Goal: Task Accomplishment & Management: Manage account settings

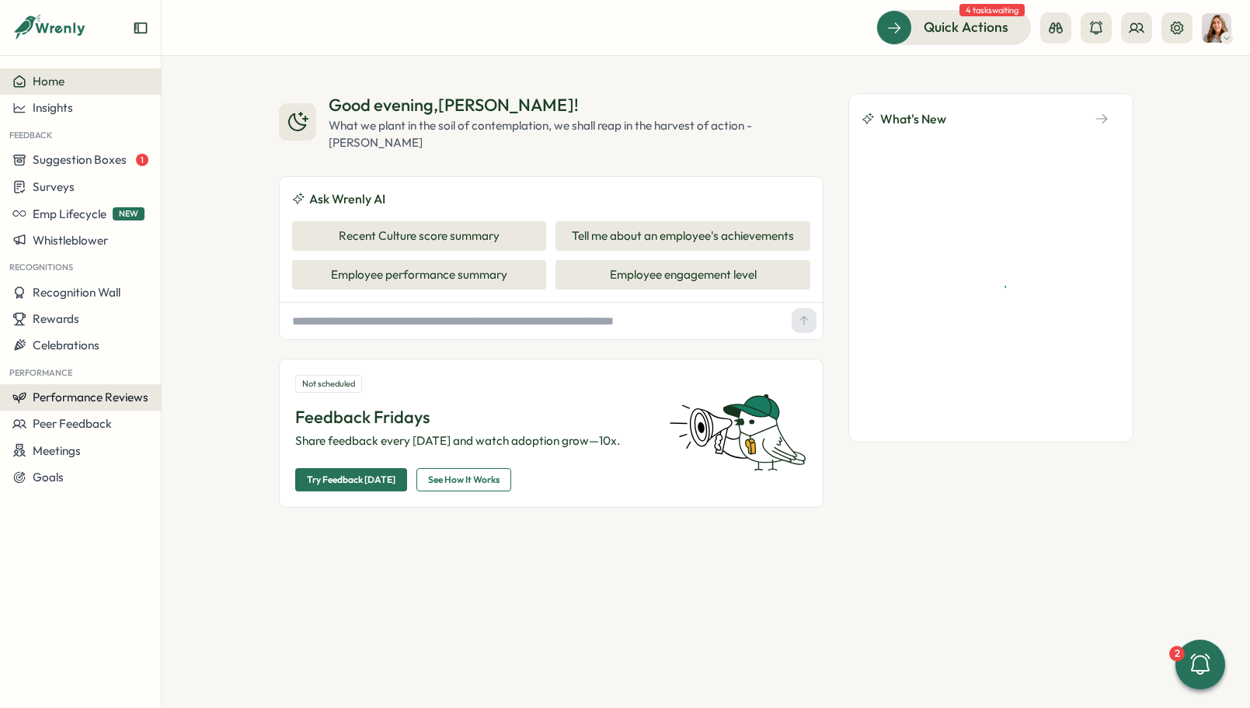
click at [99, 399] on span "Performance Reviews" at bounding box center [91, 397] width 116 height 15
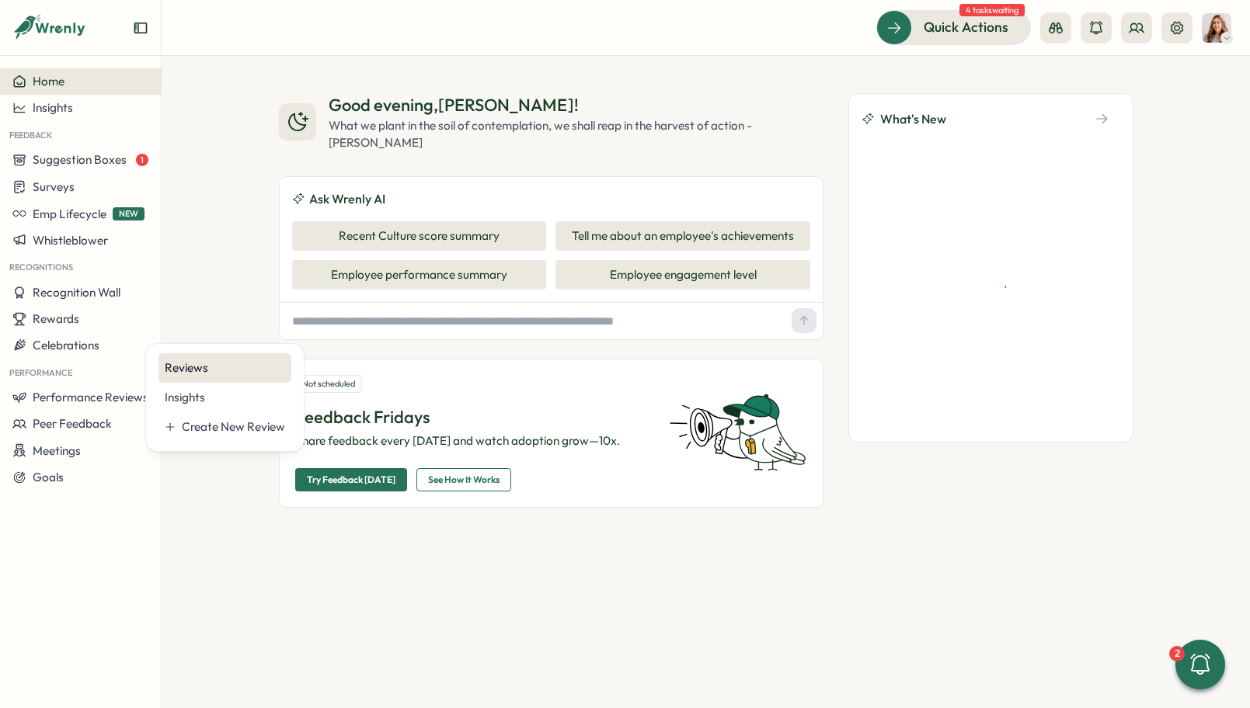
click at [205, 370] on div "Reviews" at bounding box center [225, 368] width 120 height 17
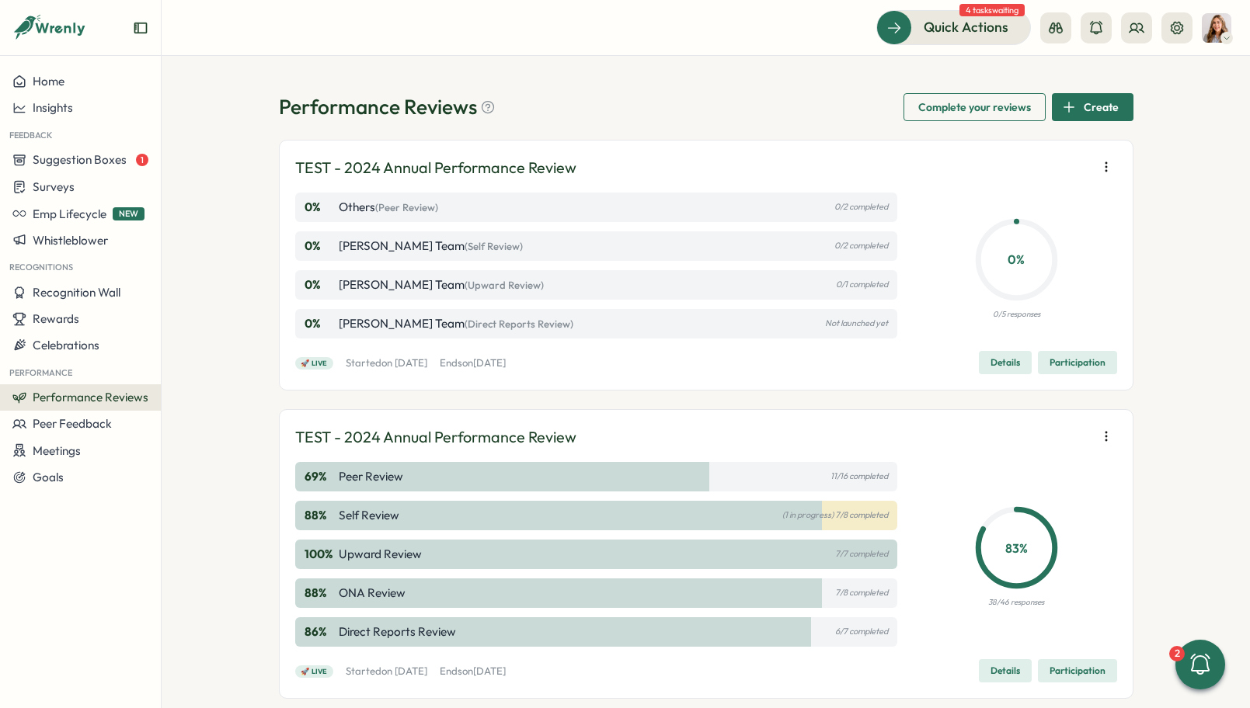
click at [1103, 170] on icon "button" at bounding box center [1106, 167] width 16 height 16
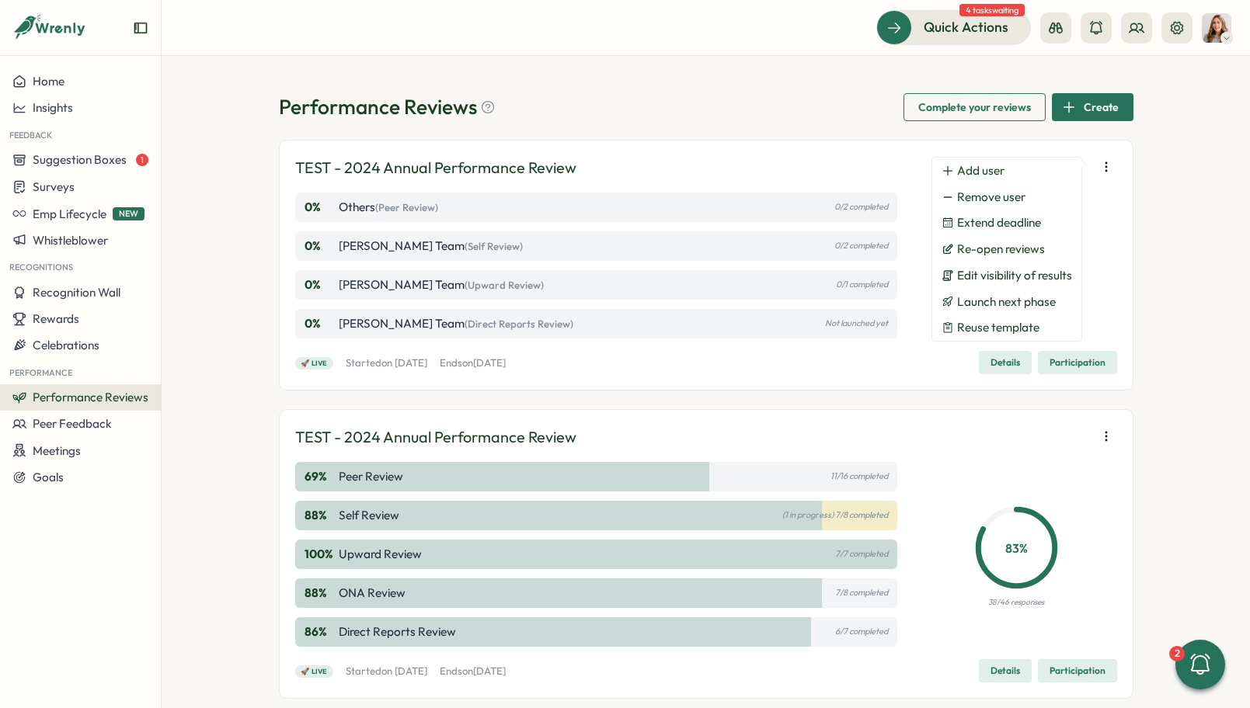
click at [1102, 168] on icon "button" at bounding box center [1106, 167] width 16 height 16
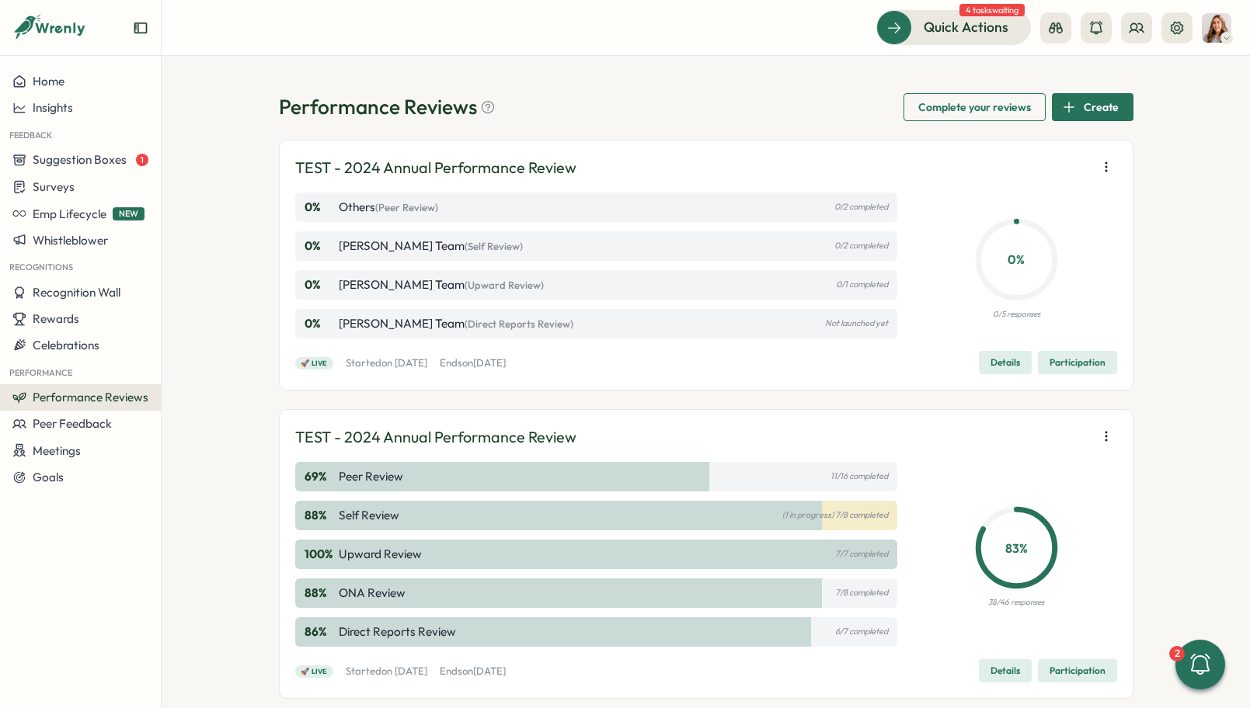
click at [1103, 168] on icon "button" at bounding box center [1106, 167] width 16 height 16
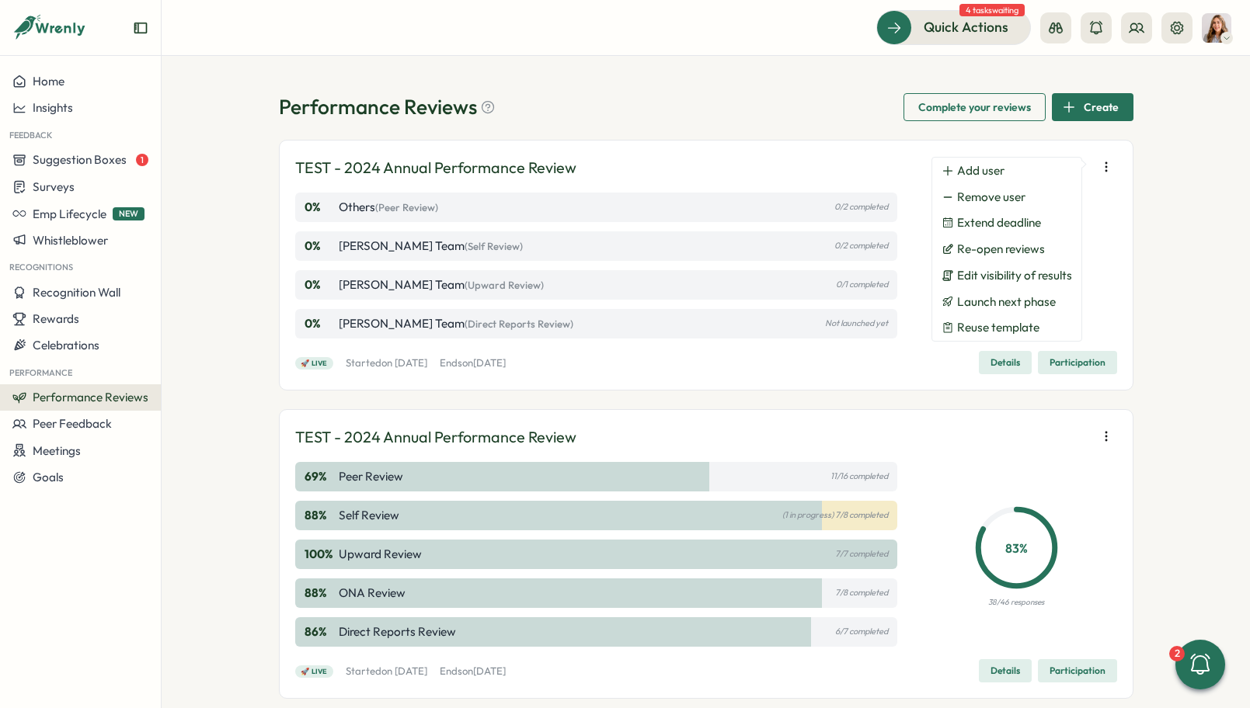
click at [1105, 171] on icon "button" at bounding box center [1106, 167] width 16 height 16
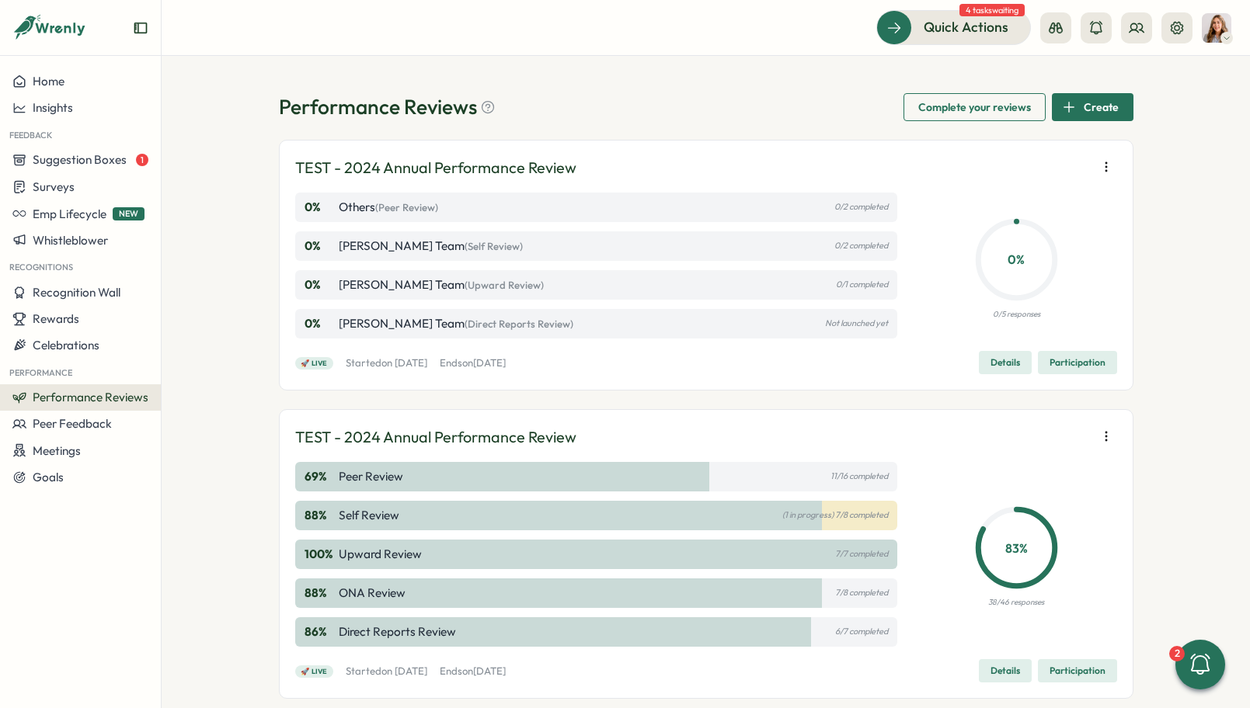
click at [1105, 171] on icon "button" at bounding box center [1105, 166] width 1 height 9
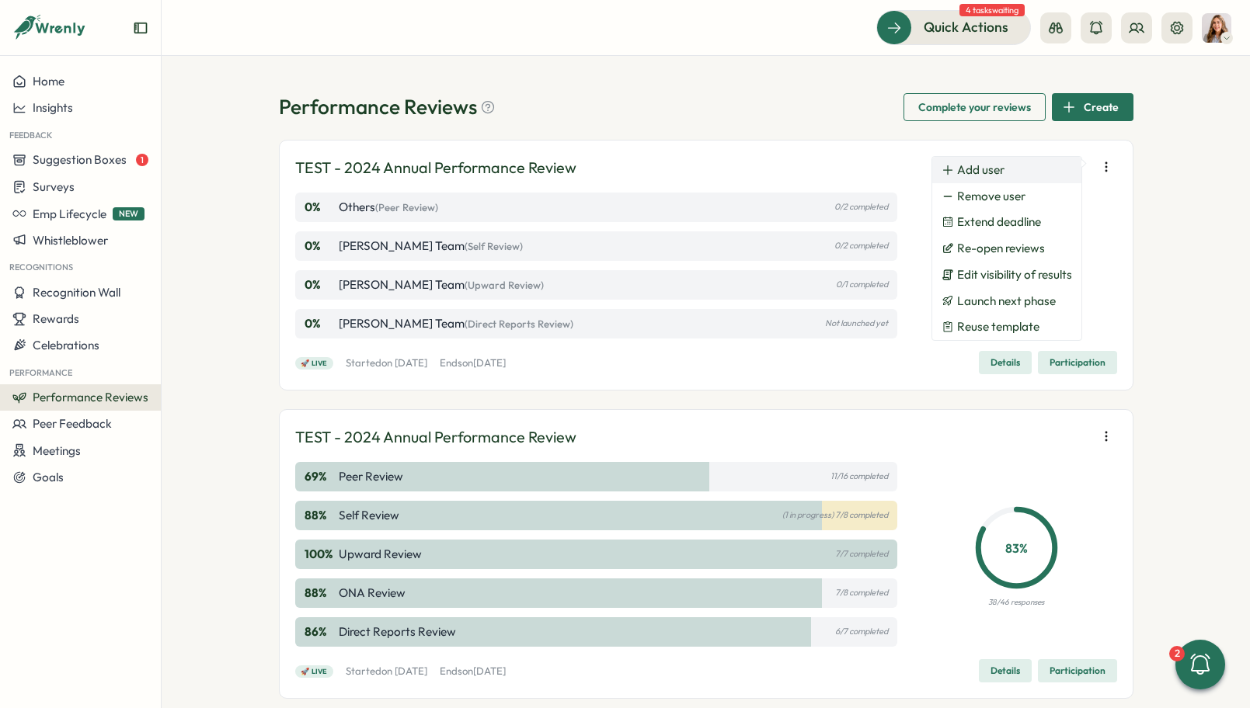
click at [976, 176] on span "Add user" at bounding box center [980, 170] width 47 height 14
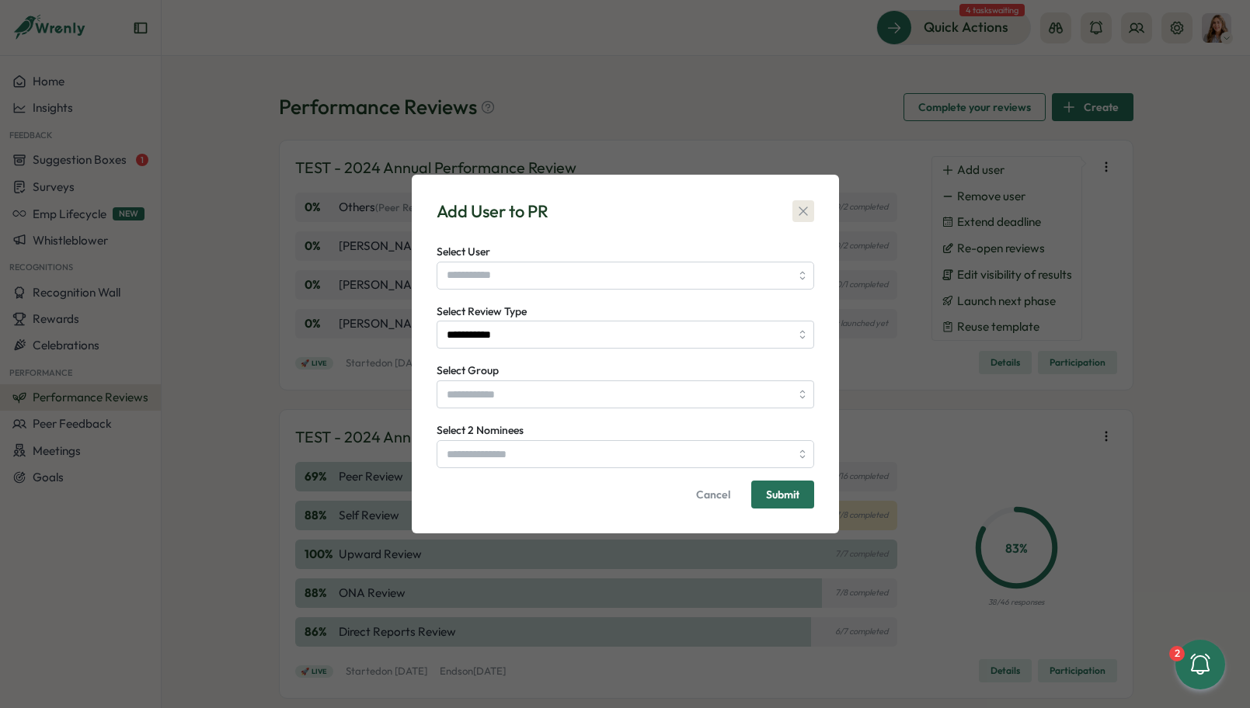
click at [804, 203] on icon "button" at bounding box center [803, 211] width 16 height 16
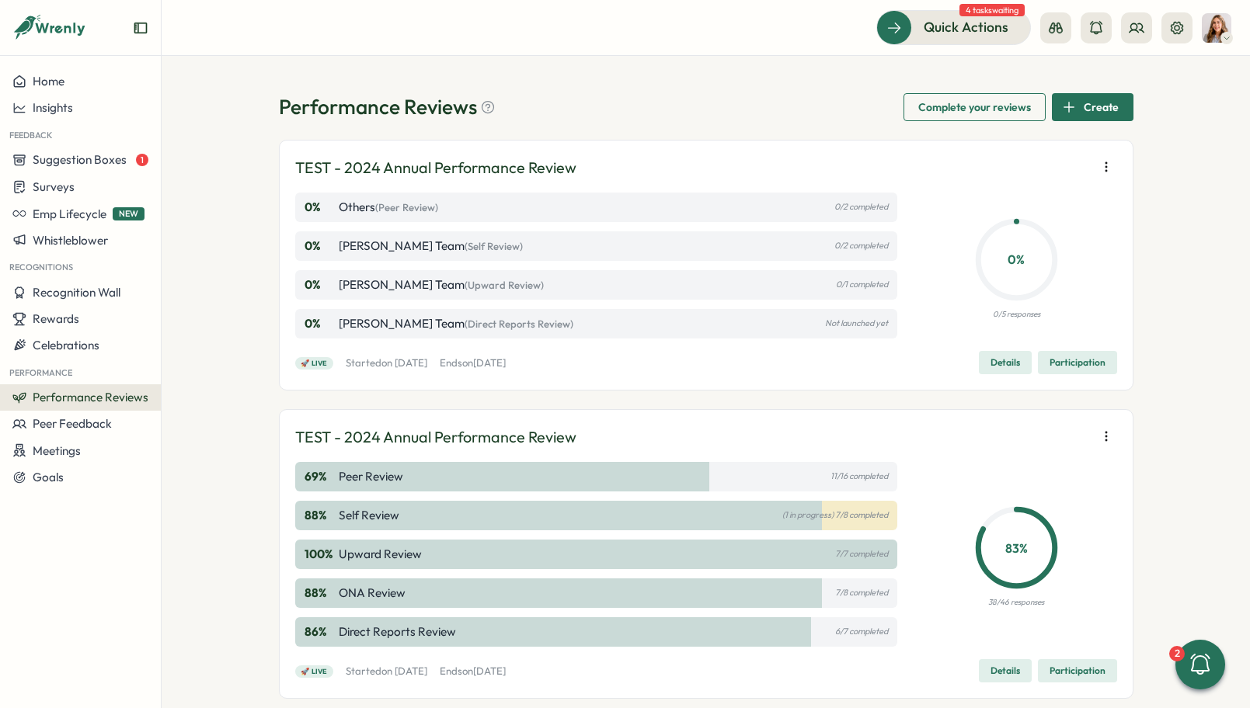
click at [1100, 172] on icon "button" at bounding box center [1106, 167] width 16 height 16
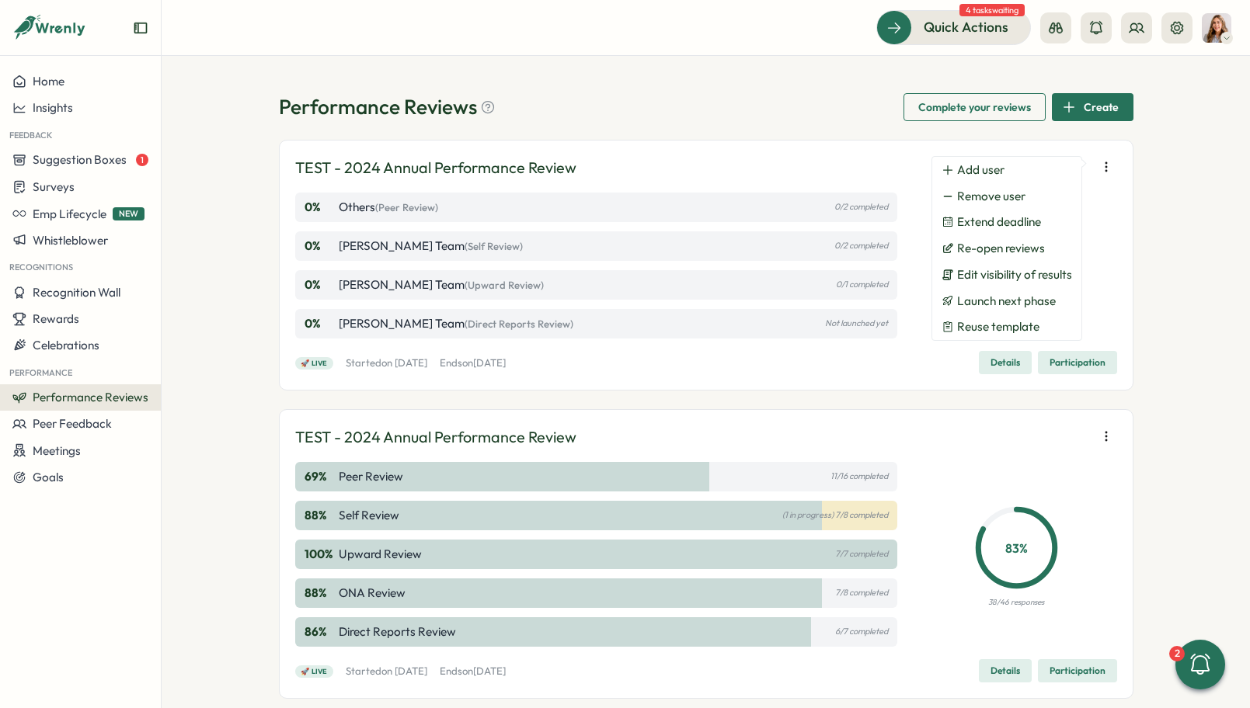
click at [737, 117] on div "Performance Reviews Complete your reviews Create" at bounding box center [706, 107] width 854 height 28
